Goal: Browse casually

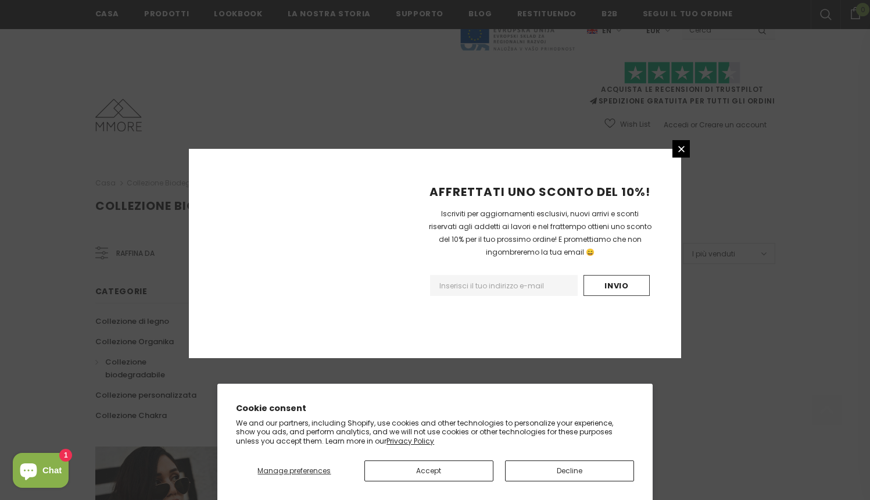
scroll to position [691, 0]
